Goal: Check status: Check status

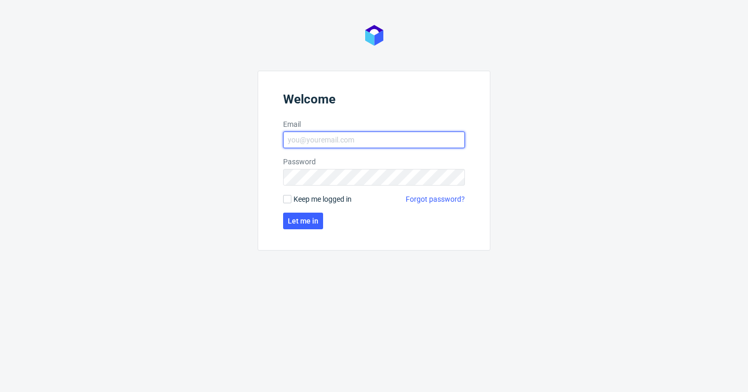
click at [339, 138] on input "Email" at bounding box center [374, 139] width 182 height 17
type input "[PERSON_NAME][EMAIL_ADDRESS][PERSON_NAME][DOMAIN_NAME]"
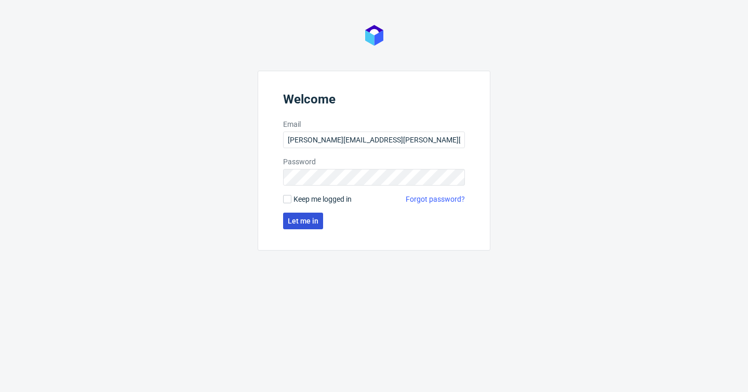
click at [295, 213] on button "Let me in" at bounding box center [303, 221] width 40 height 17
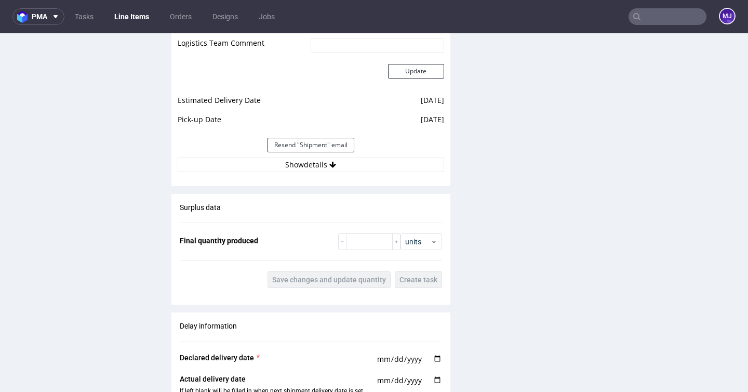
scroll to position [1063, 0]
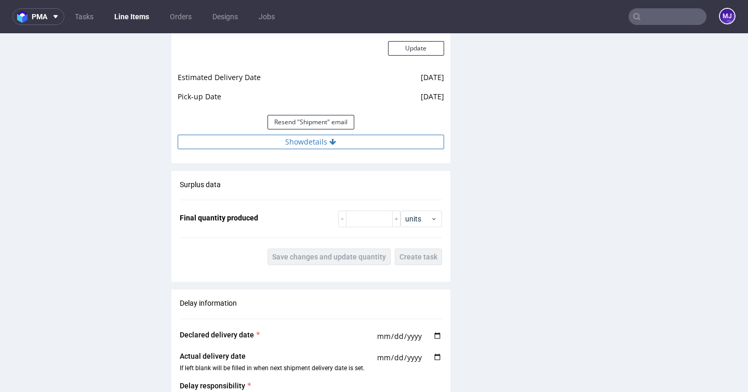
click at [317, 142] on button "Show details" at bounding box center [311, 142] width 267 height 15
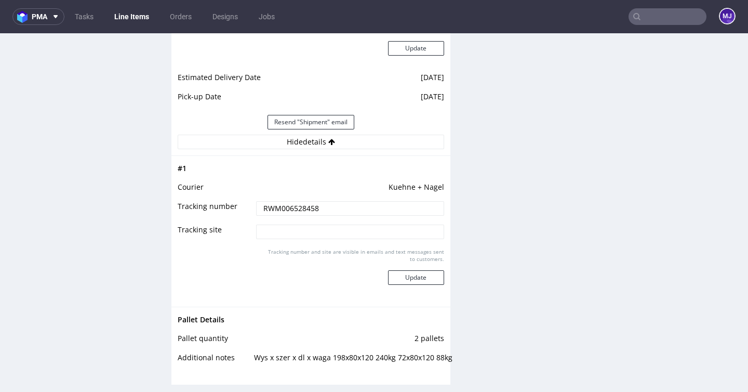
click at [299, 209] on input "RWM006528458" at bounding box center [350, 208] width 188 height 15
click at [329, 163] on td at bounding box center [349, 171] width 190 height 19
